Goal: Transaction & Acquisition: Obtain resource

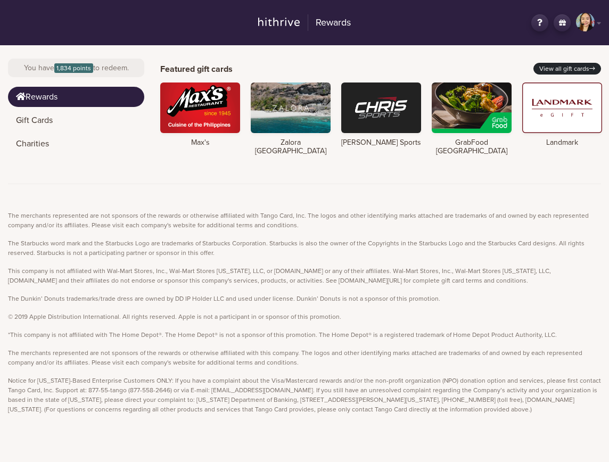
click at [489, 68] on link "View all gift cards" at bounding box center [567, 69] width 68 height 12
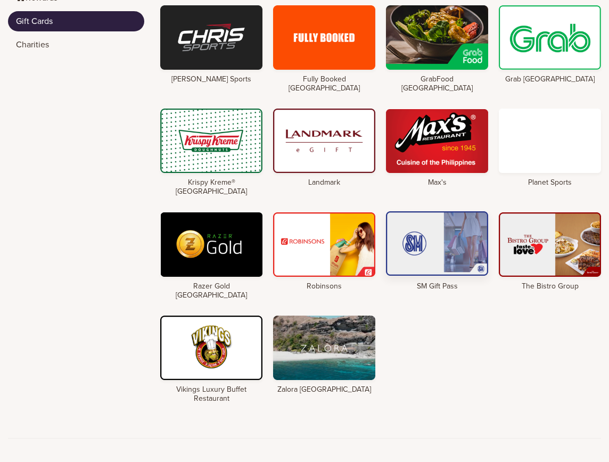
scroll to position [100, 0]
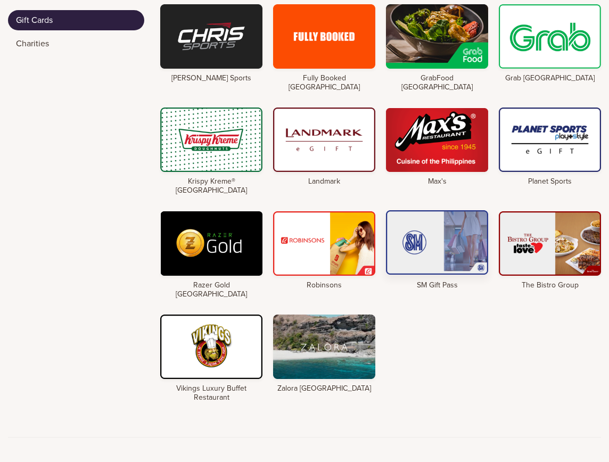
click at [434, 233] on div at bounding box center [437, 242] width 102 height 64
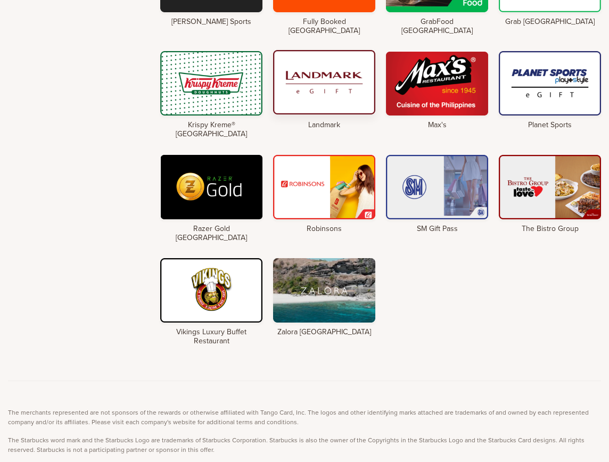
scroll to position [174, 0]
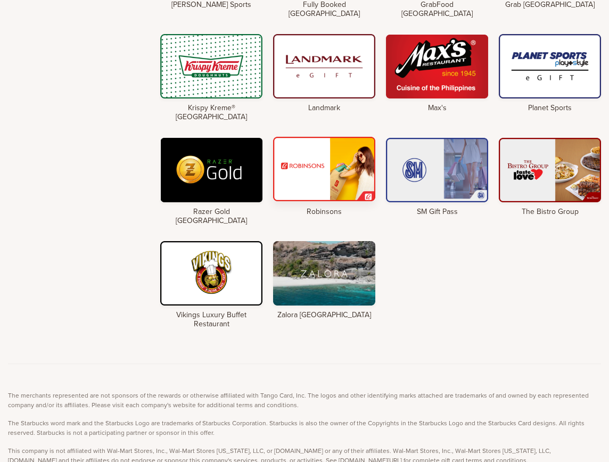
click at [306, 151] on div at bounding box center [324, 169] width 102 height 64
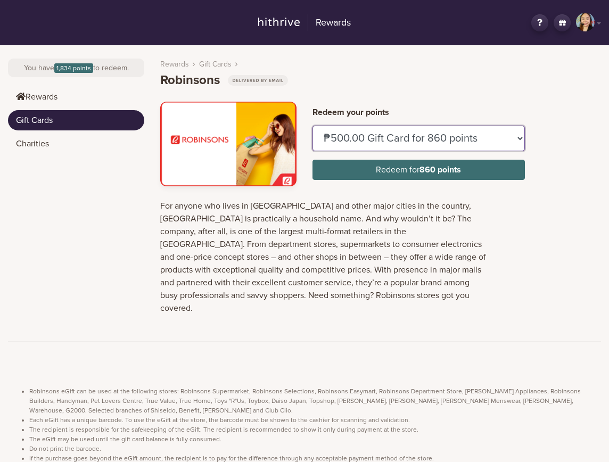
select select "U099249"
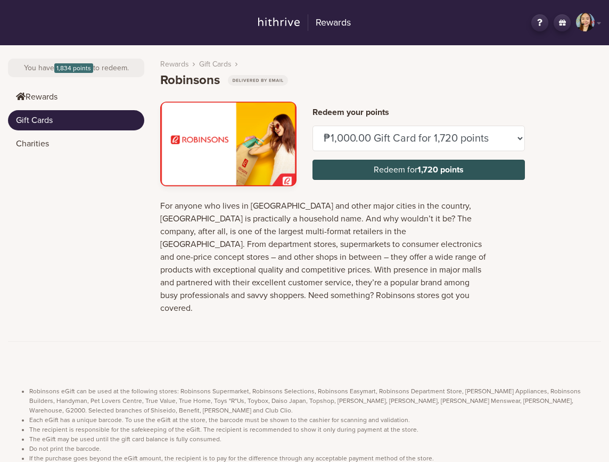
click at [413, 170] on button "Redeem for 1,720 points" at bounding box center [418, 170] width 212 height 20
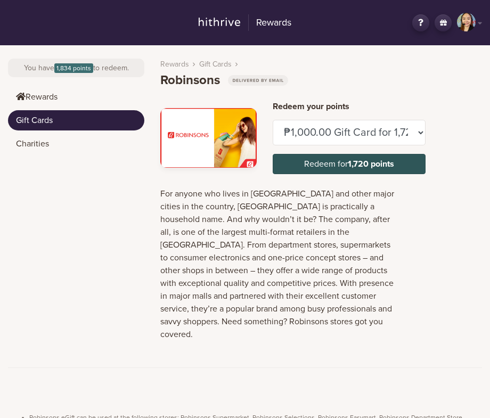
click at [365, 164] on strong "1,720 points" at bounding box center [371, 164] width 46 height 11
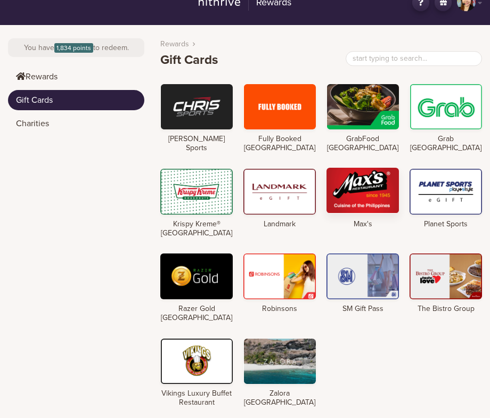
scroll to position [22, 0]
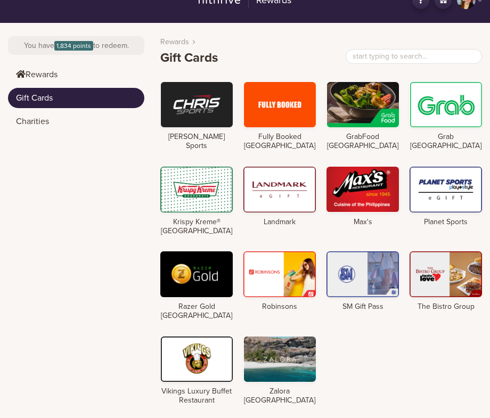
click at [356, 282] on div at bounding box center [362, 274] width 72 height 46
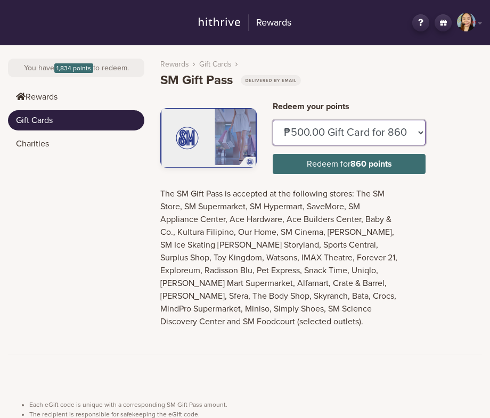
select select "U747356"
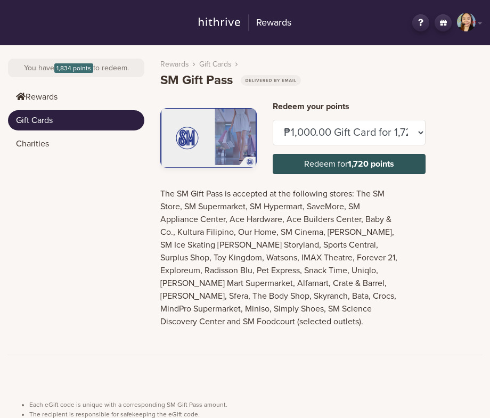
click at [369, 166] on strong "1,720 points" at bounding box center [371, 164] width 46 height 11
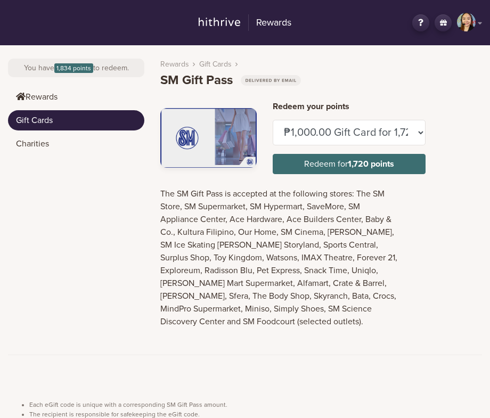
click at [479, 23] on link "NB" at bounding box center [469, 23] width 25 height 20
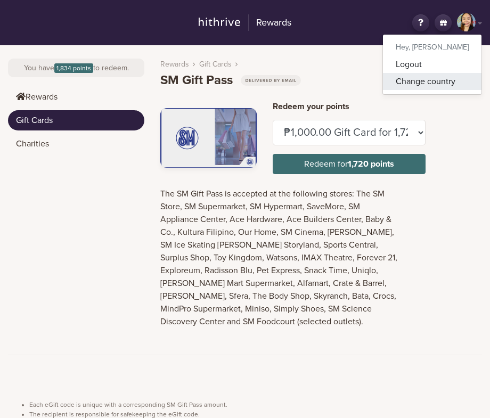
click at [463, 80] on link "Change country" at bounding box center [432, 81] width 98 height 17
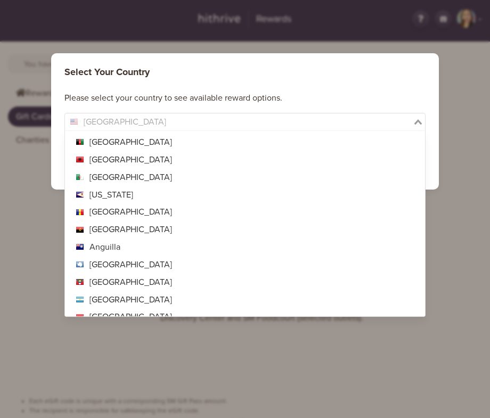
scroll to position [3836, 0]
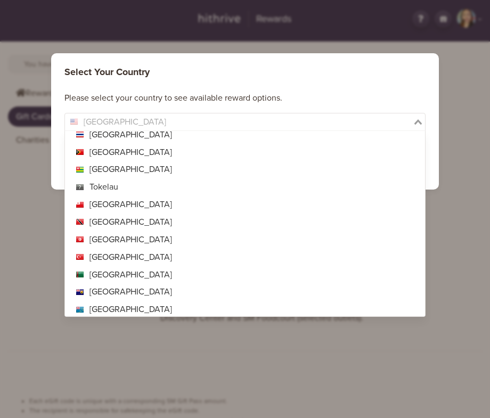
click at [420, 121] on icon "Search for option" at bounding box center [417, 121] width 7 height 5
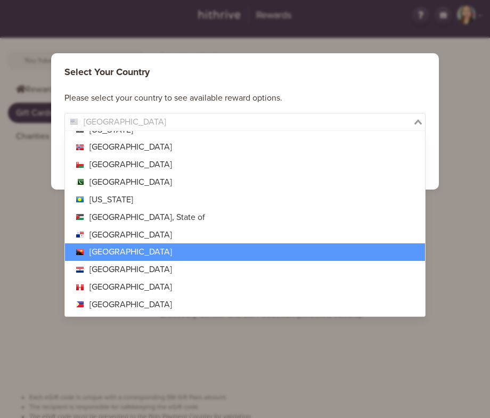
scroll to position [2876, 0]
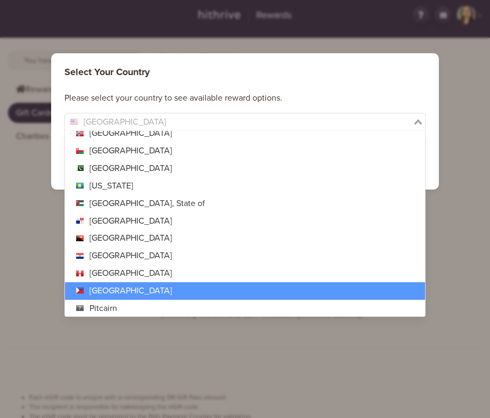
click at [386, 282] on li "[GEOGRAPHIC_DATA]" at bounding box center [245, 291] width 360 height 18
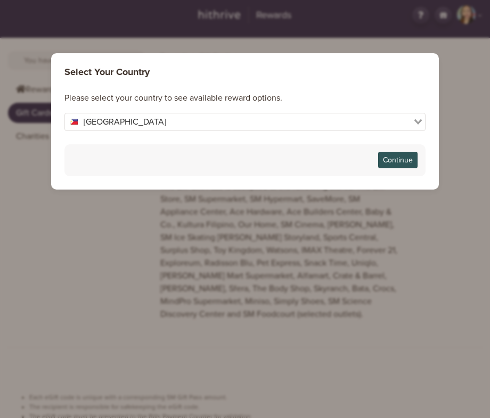
click at [413, 156] on button "Continue" at bounding box center [397, 160] width 39 height 17
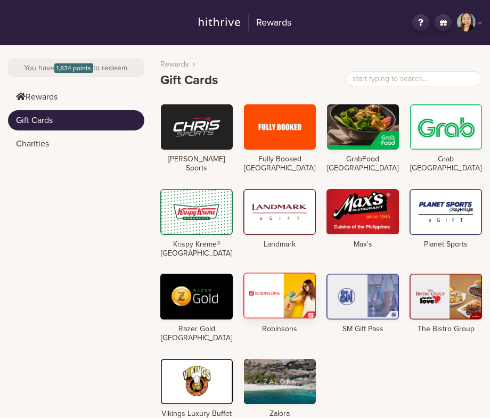
click at [284, 297] on div at bounding box center [279, 296] width 72 height 46
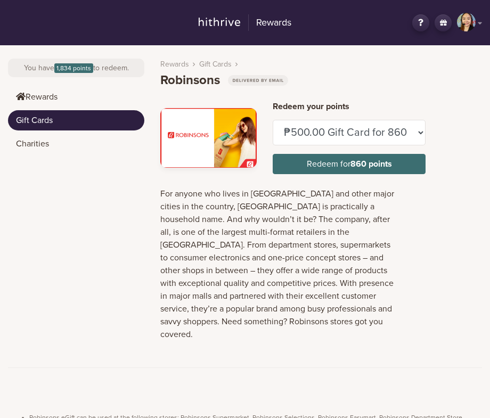
click at [480, 25] on link "NB" at bounding box center [469, 23] width 25 height 20
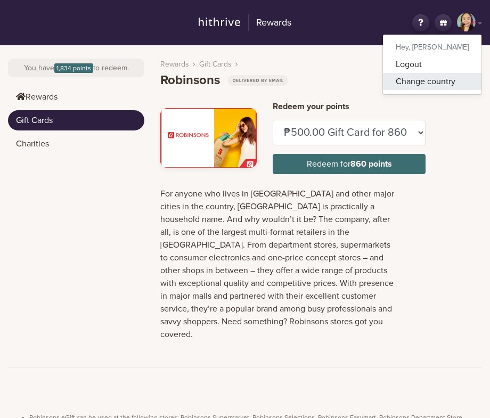
click at [462, 75] on link "Change country" at bounding box center [432, 81] width 98 height 17
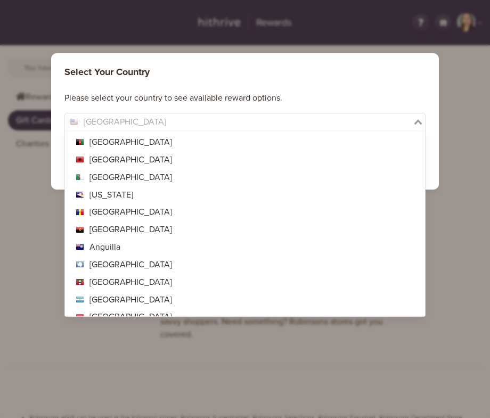
click at [416, 120] on icon "Search for option" at bounding box center [417, 121] width 7 height 5
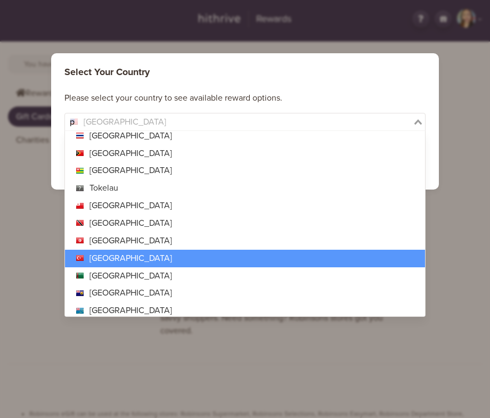
scroll to position [3, 0]
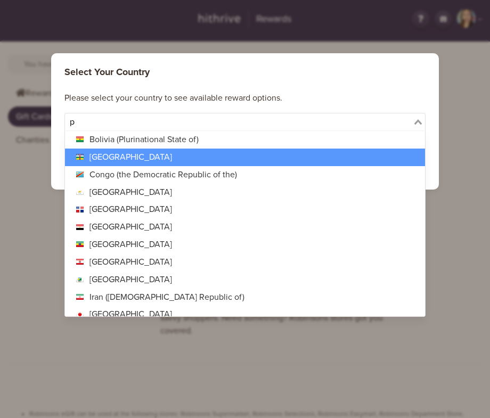
type input "ph"
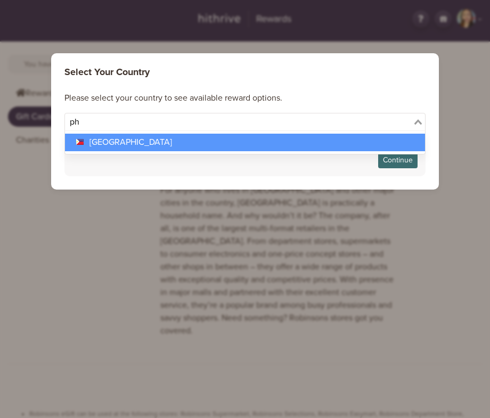
click at [384, 137] on li "[GEOGRAPHIC_DATA]" at bounding box center [245, 143] width 360 height 18
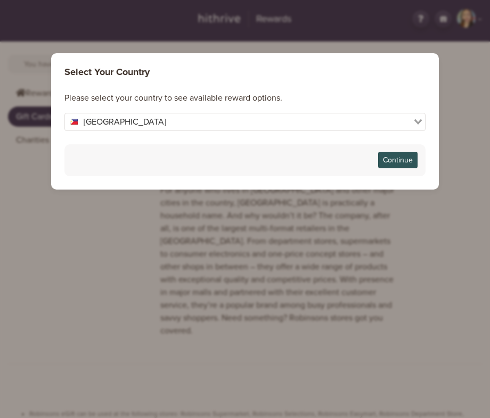
click at [399, 161] on button "Continue" at bounding box center [397, 160] width 39 height 17
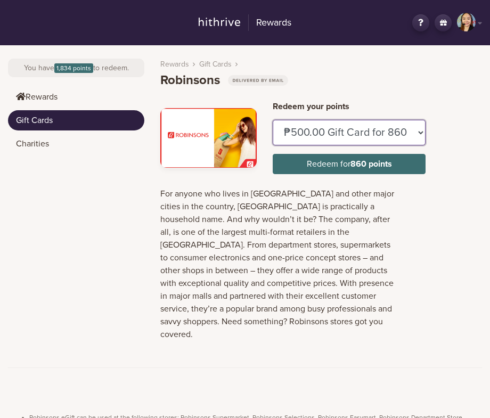
select select "U099249"
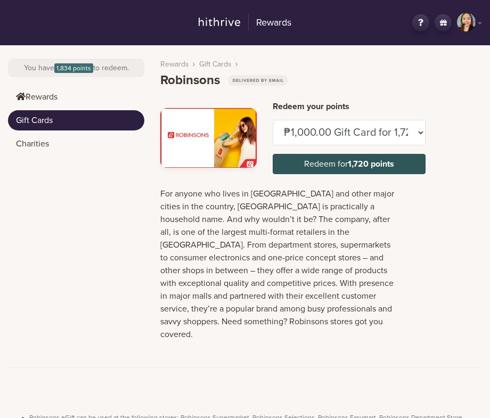
click at [392, 166] on strong "1,720 points" at bounding box center [371, 164] width 46 height 11
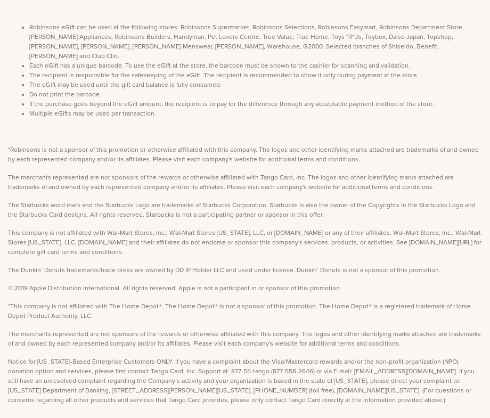
scroll to position [389, 0]
